Goal: Check status: Check status

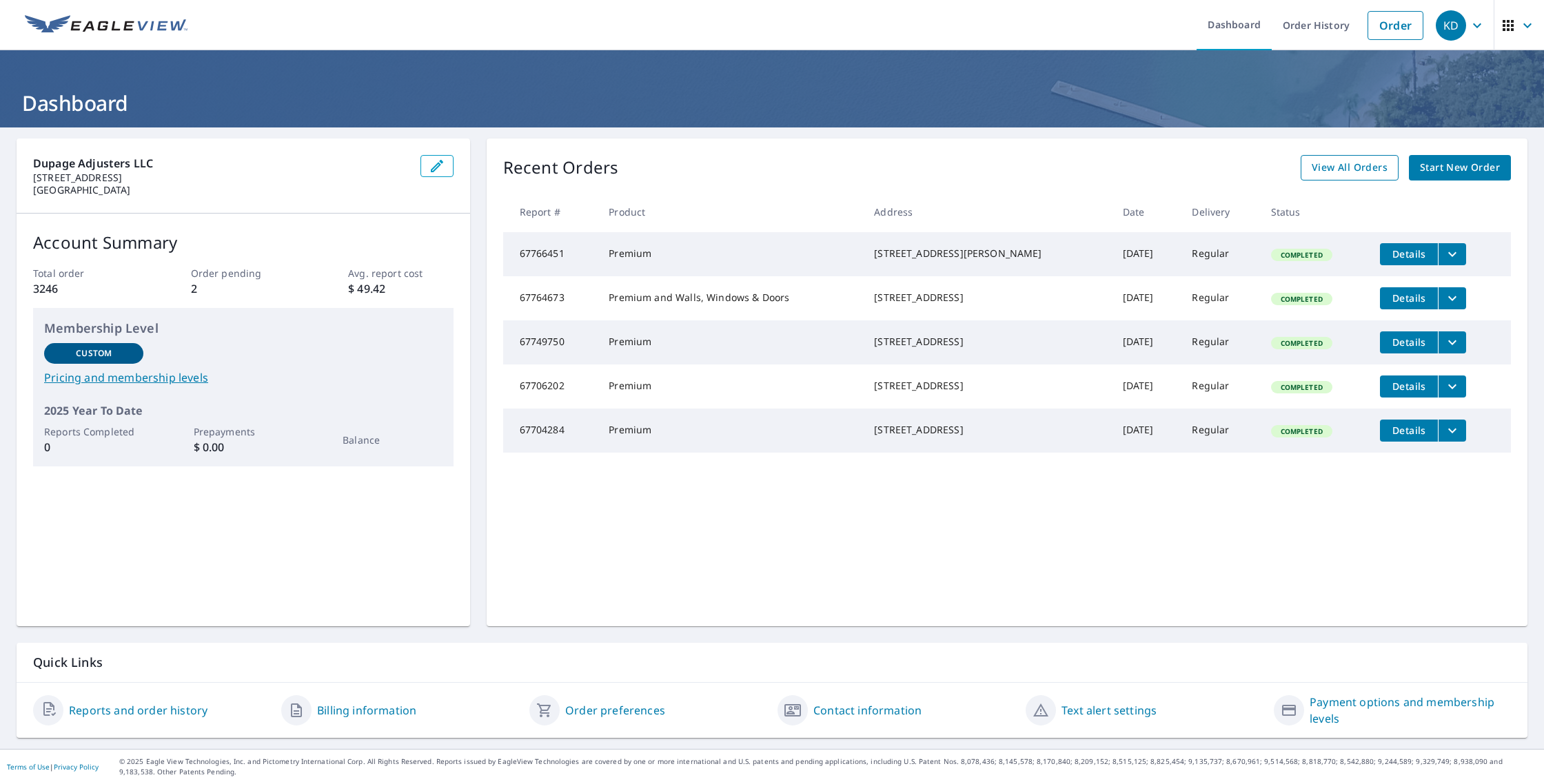
click at [1335, 173] on span "View All Orders" at bounding box center [1349, 167] width 76 height 17
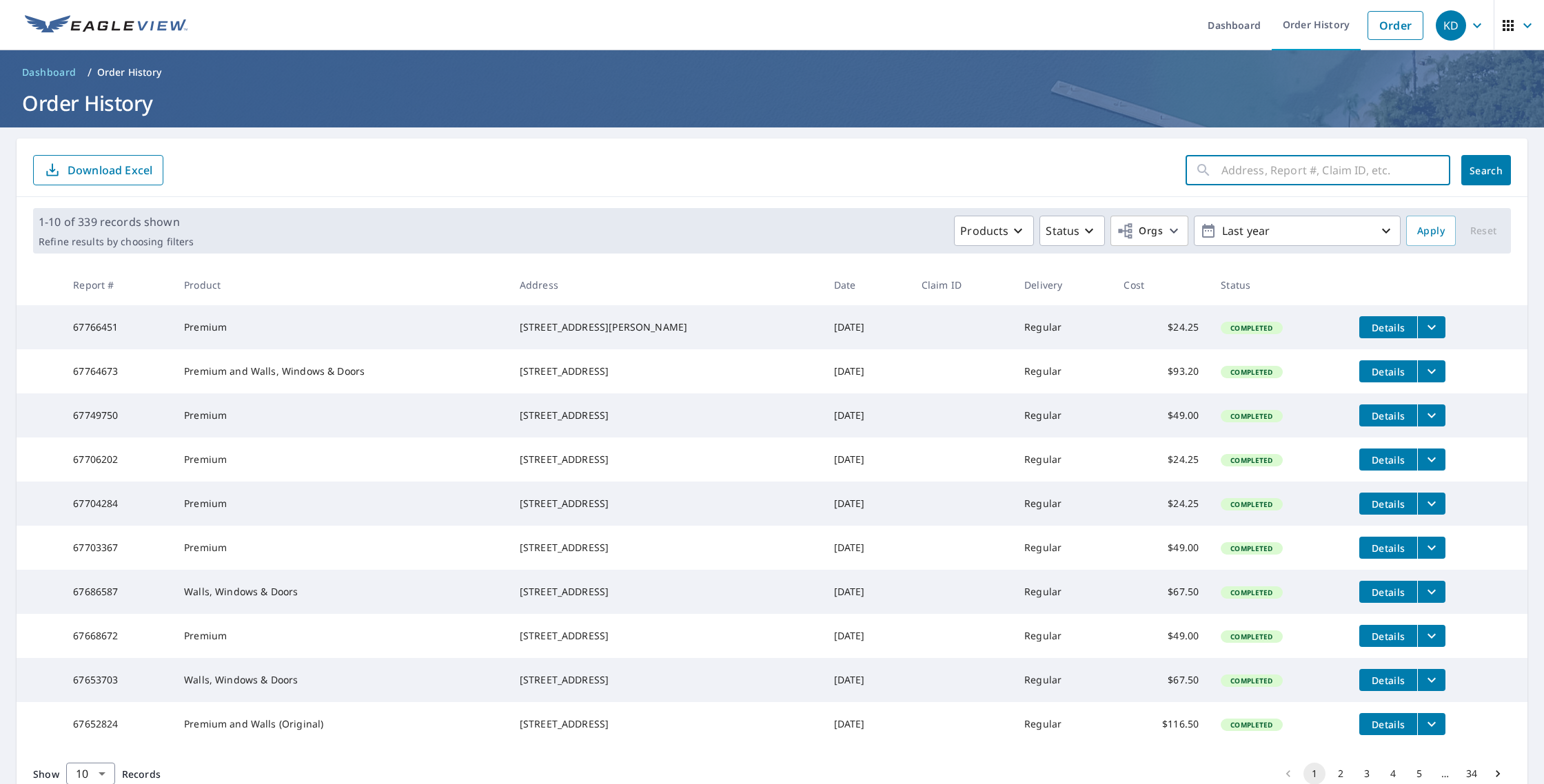
click at [1281, 169] on input "text" at bounding box center [1335, 170] width 229 height 39
type input "[STREET_ADDRESS]"
click at [1497, 177] on button "Search" at bounding box center [1485, 170] width 49 height 31
